Goal: Book appointment/travel/reservation

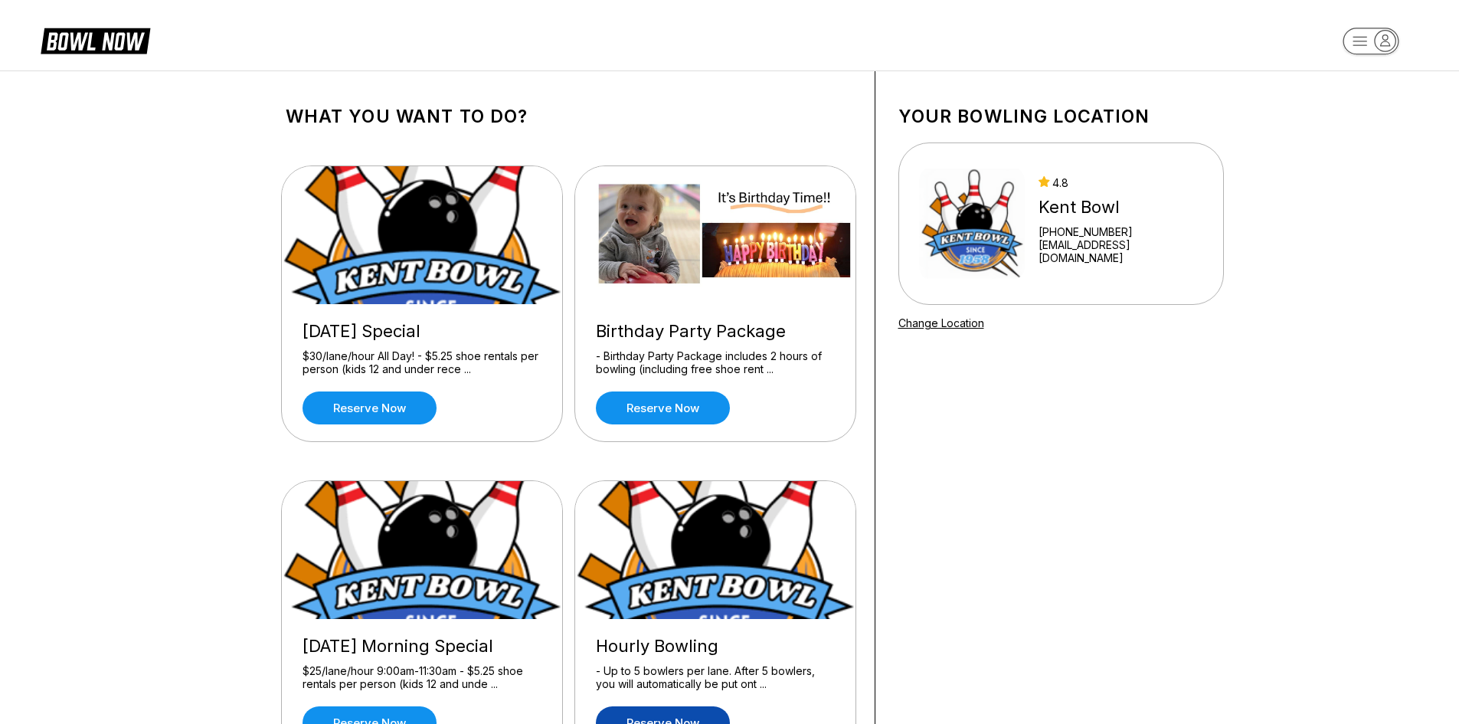
click at [639, 712] on link "Reserve now" at bounding box center [663, 722] width 134 height 33
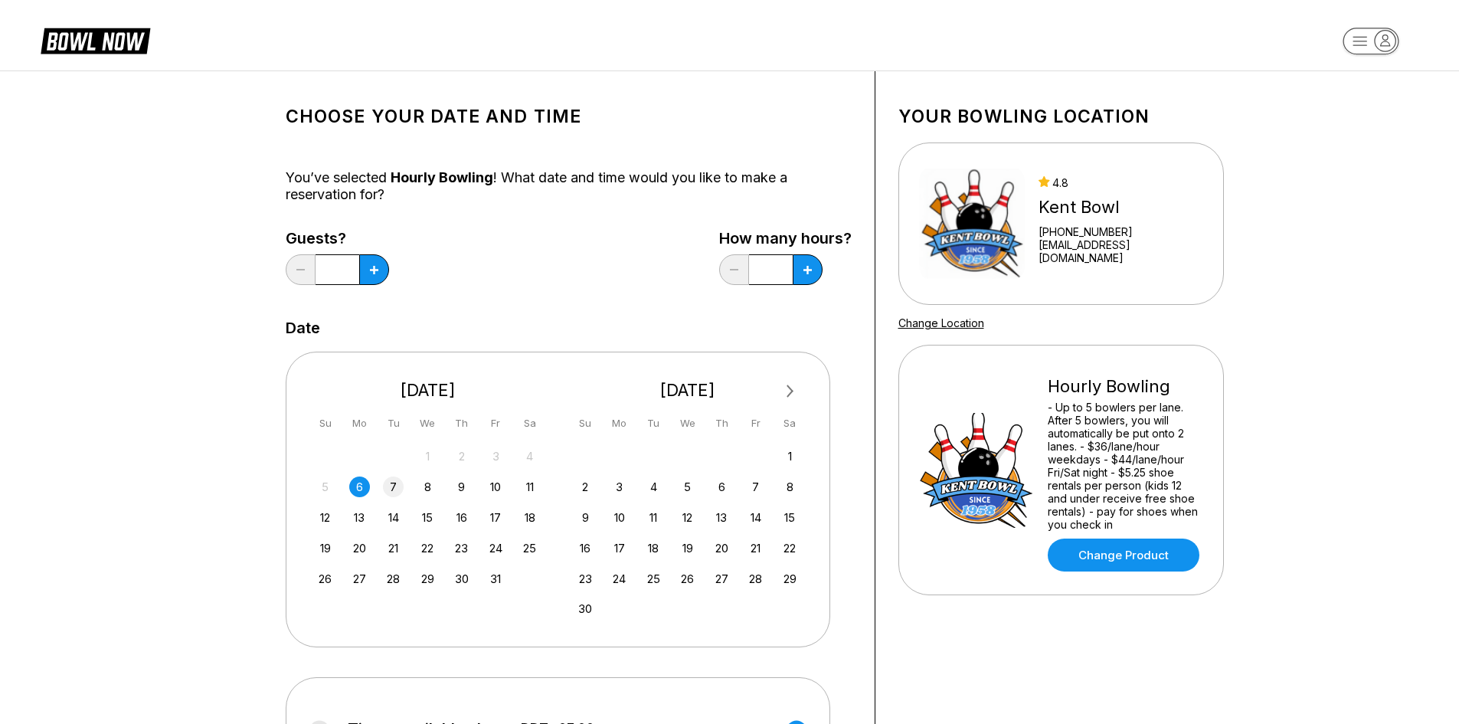
click at [394, 484] on div "7" at bounding box center [393, 486] width 21 height 21
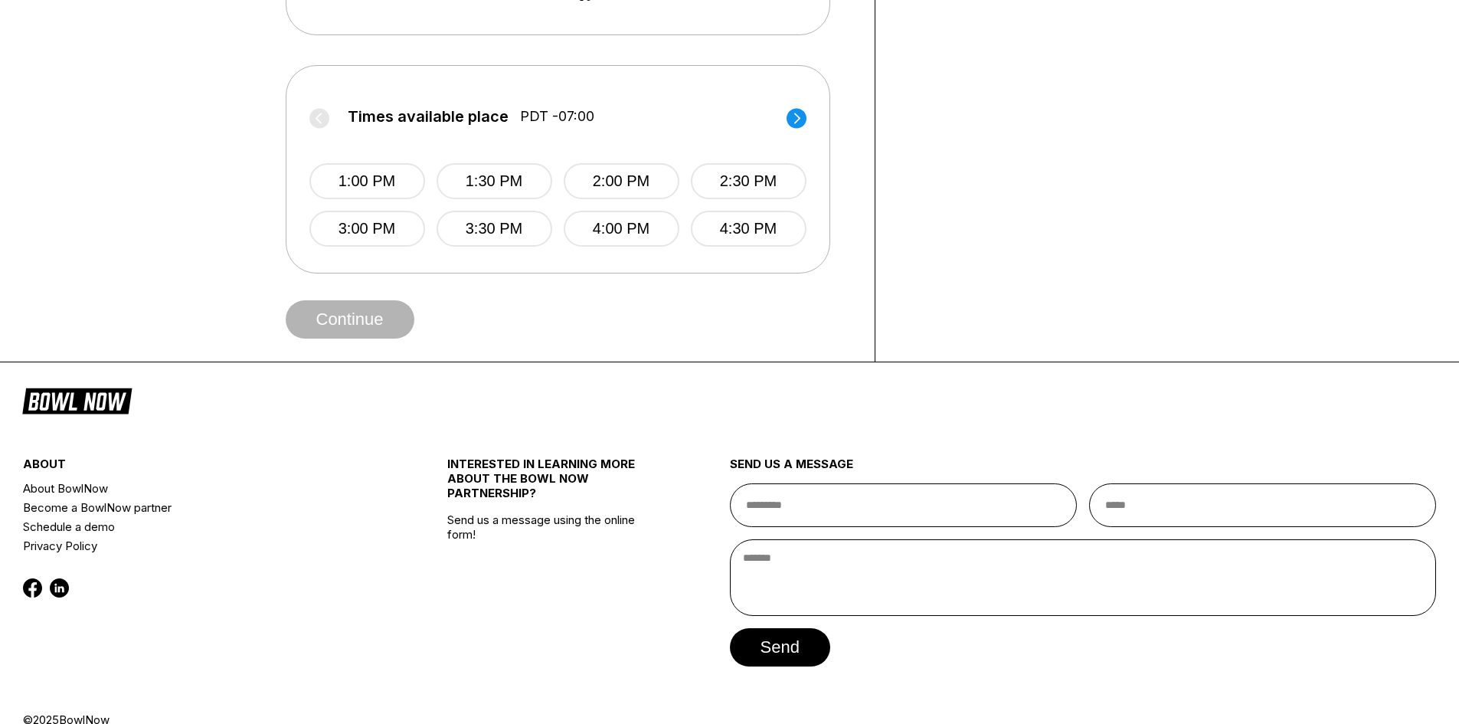
scroll to position [613, 0]
click at [624, 231] on button "4:00 PM" at bounding box center [622, 228] width 116 height 36
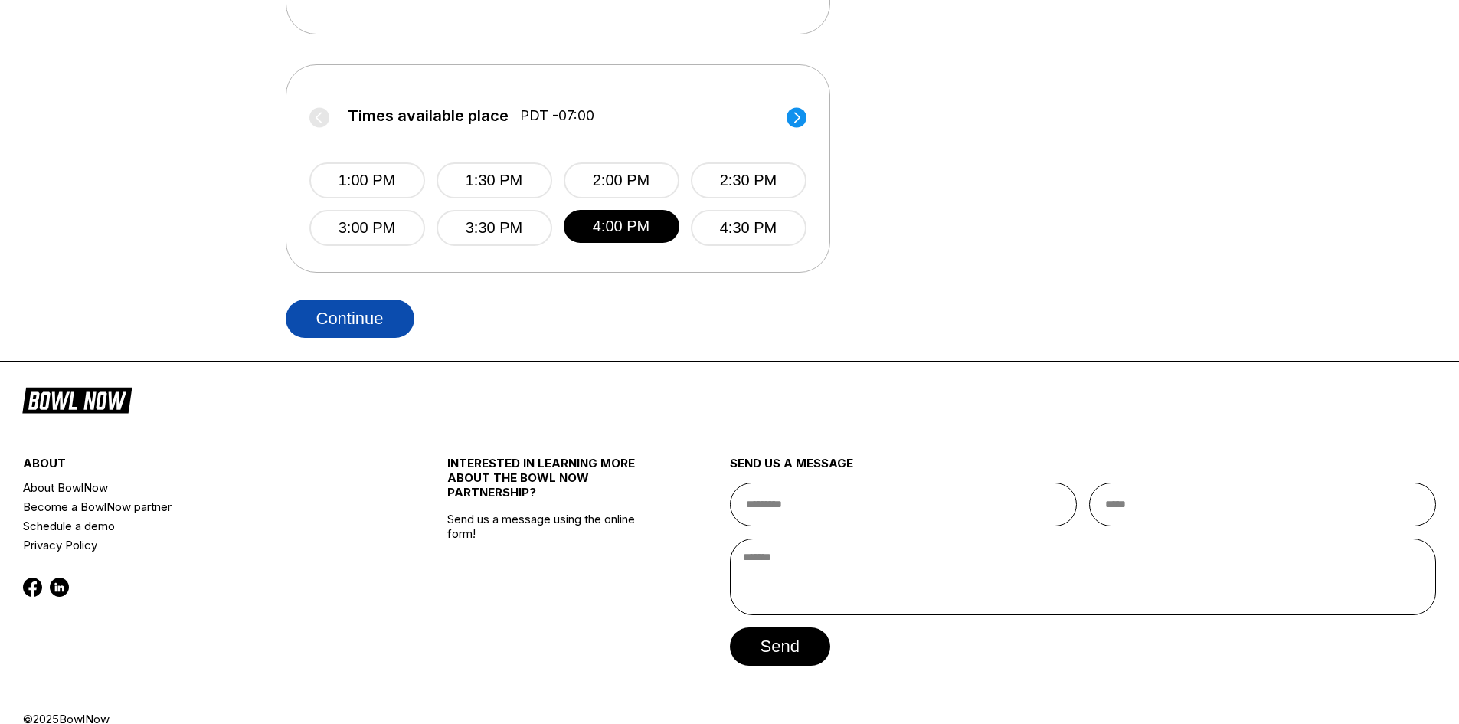
click at [345, 310] on button "Continue" at bounding box center [350, 318] width 129 height 38
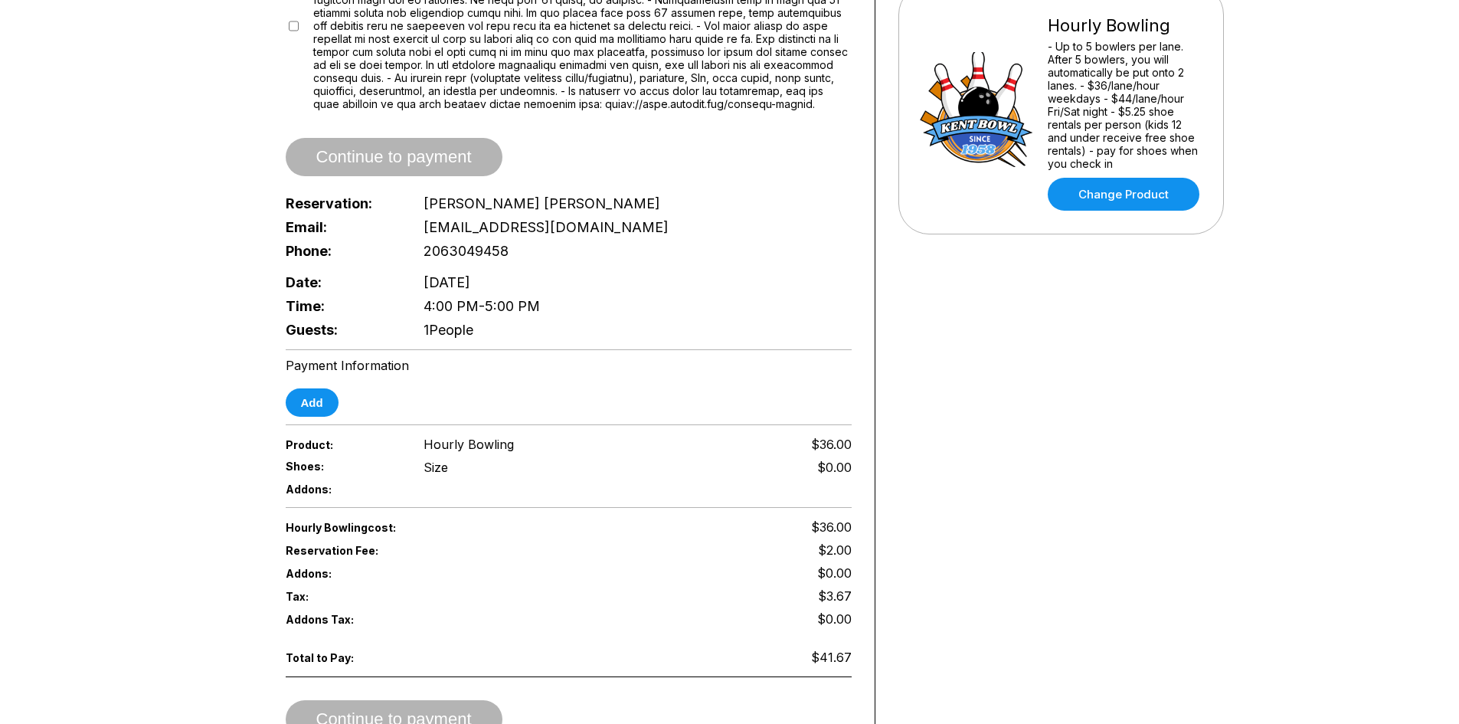
scroll to position [383, 0]
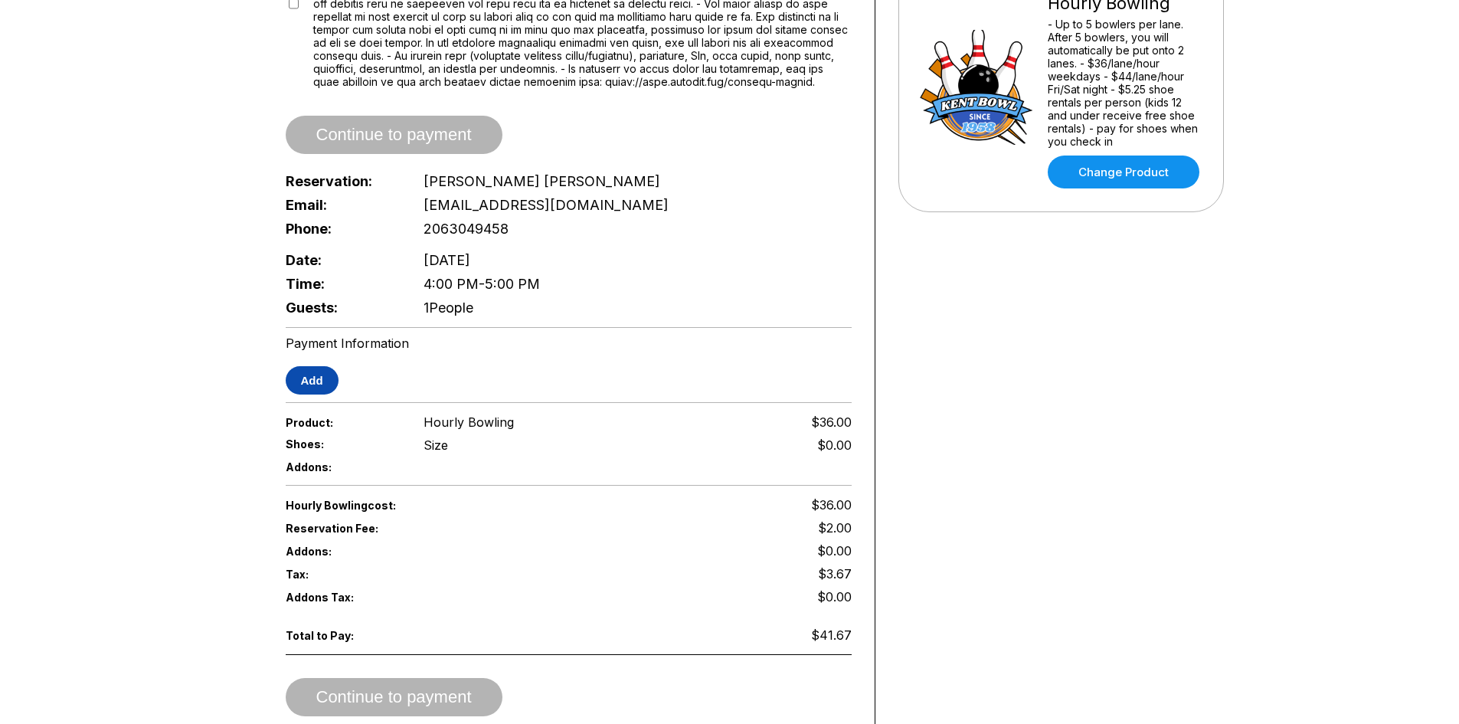
click at [316, 380] on button "Add" at bounding box center [312, 380] width 53 height 28
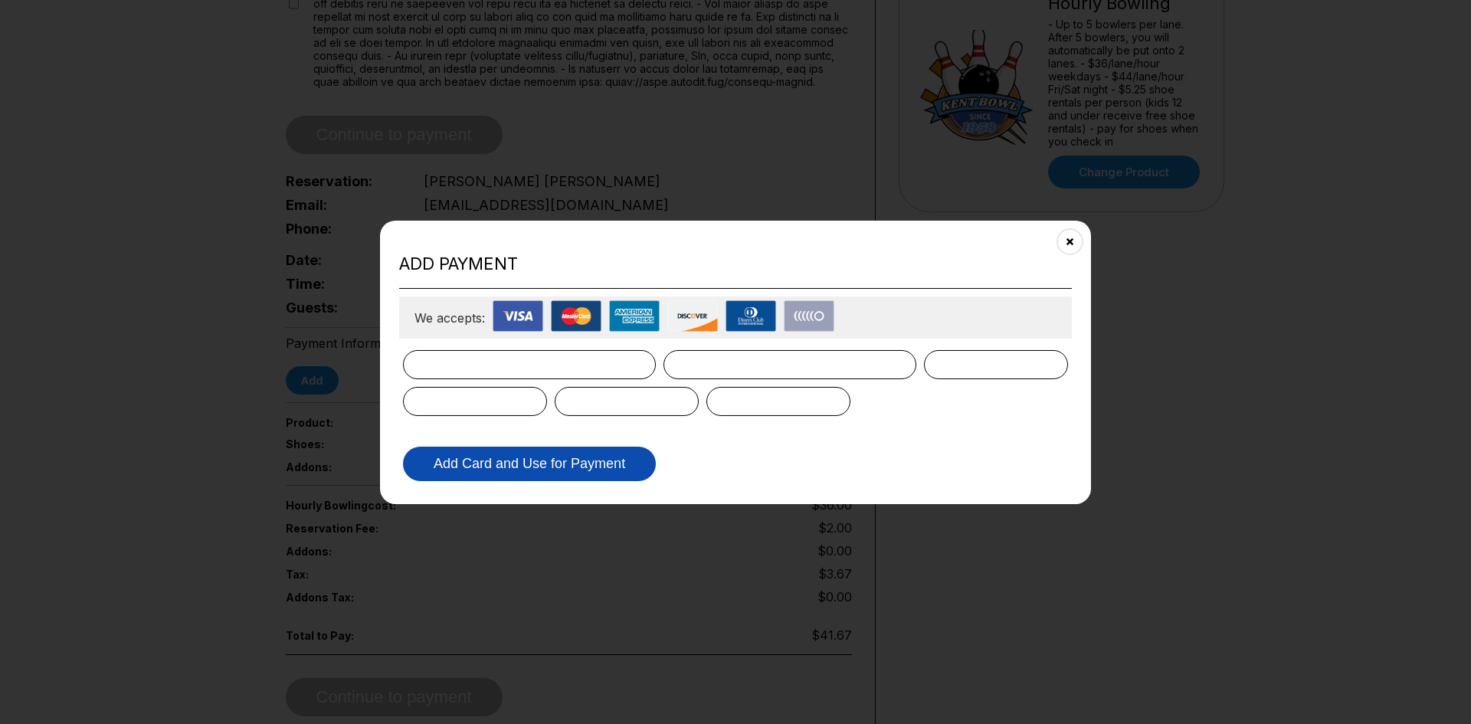
click at [498, 457] on button "Add Card and Use for Payment" at bounding box center [529, 464] width 253 height 34
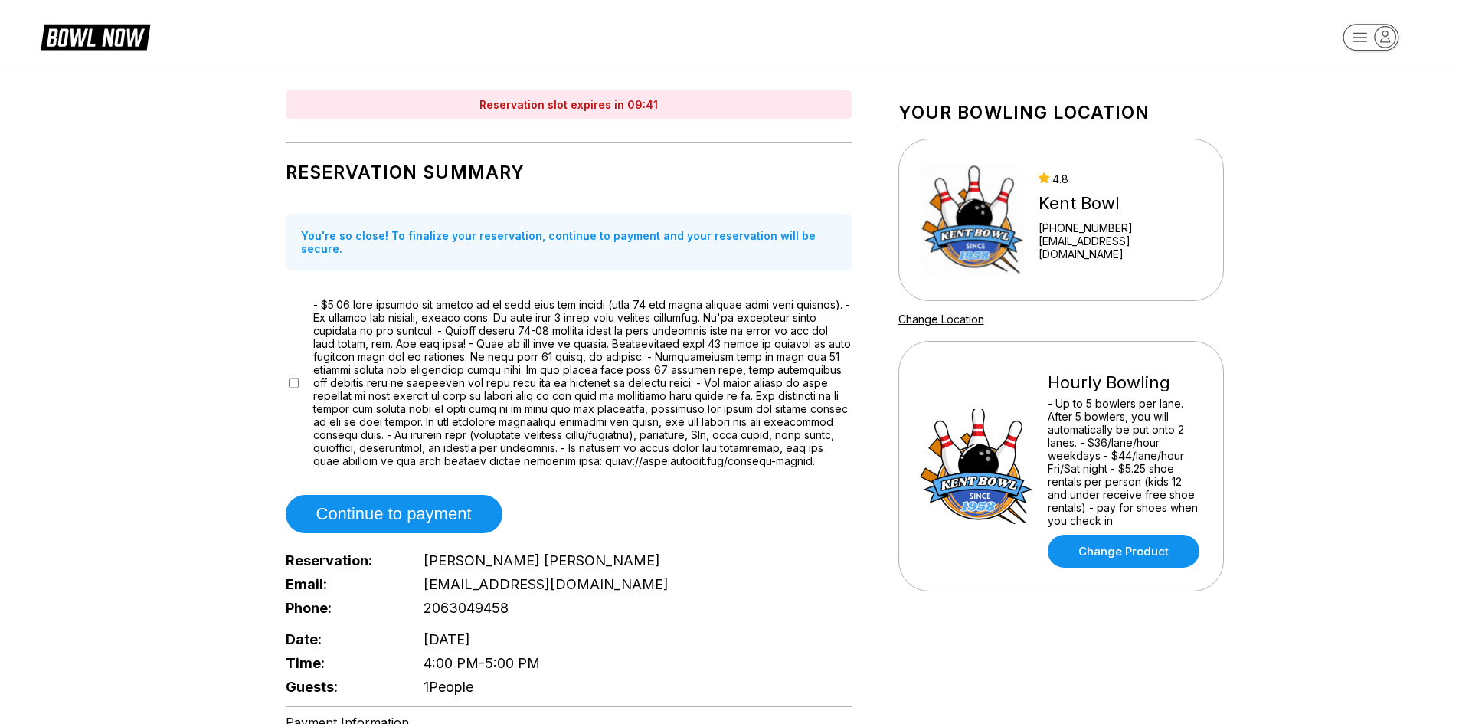
scroll to position [0, 0]
